Goal: Transaction & Acquisition: Purchase product/service

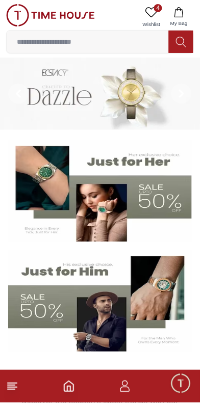
click at [13, 384] on line at bounding box center [12, 384] width 9 height 0
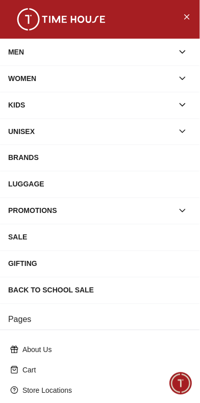
click at [16, 76] on div "WOMEN" at bounding box center [90, 78] width 165 height 18
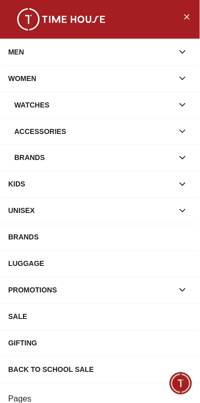
click at [16, 103] on div "Watches" at bounding box center [93, 105] width 159 height 18
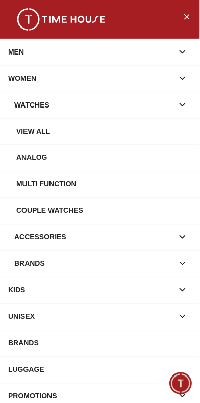
click at [23, 159] on div "Analog" at bounding box center [103, 158] width 175 height 18
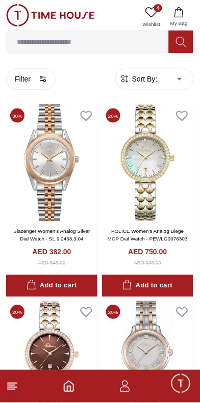
click at [21, 80] on button "Filter" at bounding box center [30, 78] width 49 height 21
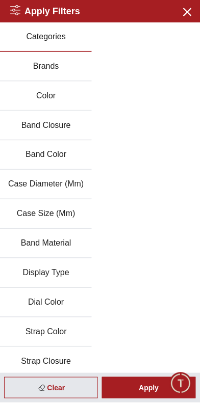
click at [68, 392] on div "Clear" at bounding box center [51, 388] width 94 height 21
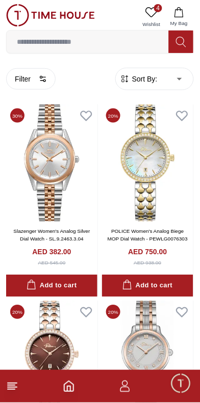
click at [12, 388] on line at bounding box center [12, 388] width 9 height 0
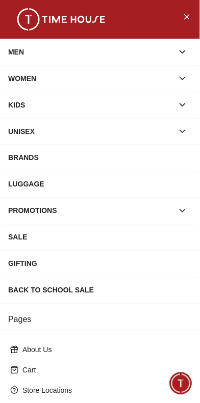
scroll to position [143, 0]
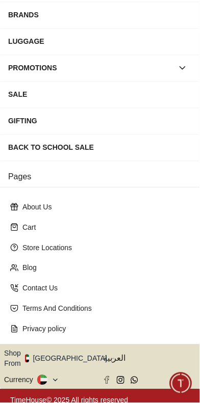
click at [111, 355] on icon "button" at bounding box center [113, 359] width 4 height 8
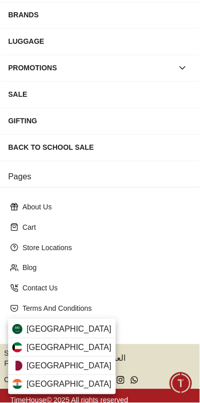
click at [31, 348] on span "[GEOGRAPHIC_DATA]" at bounding box center [68, 348] width 85 height 12
